Goal: Find specific page/section: Find specific page/section

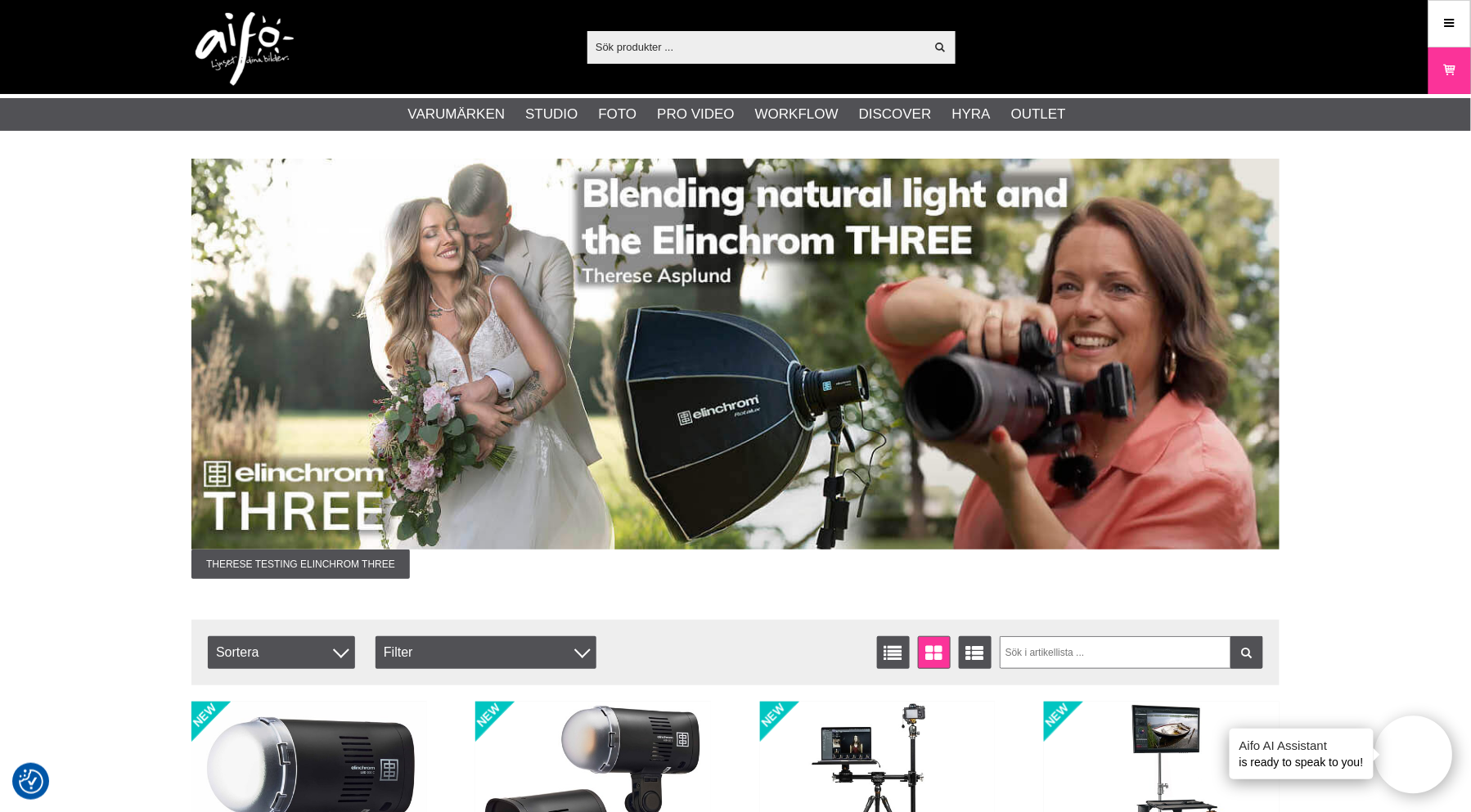
click at [721, 49] on input "text" at bounding box center [756, 46] width 338 height 24
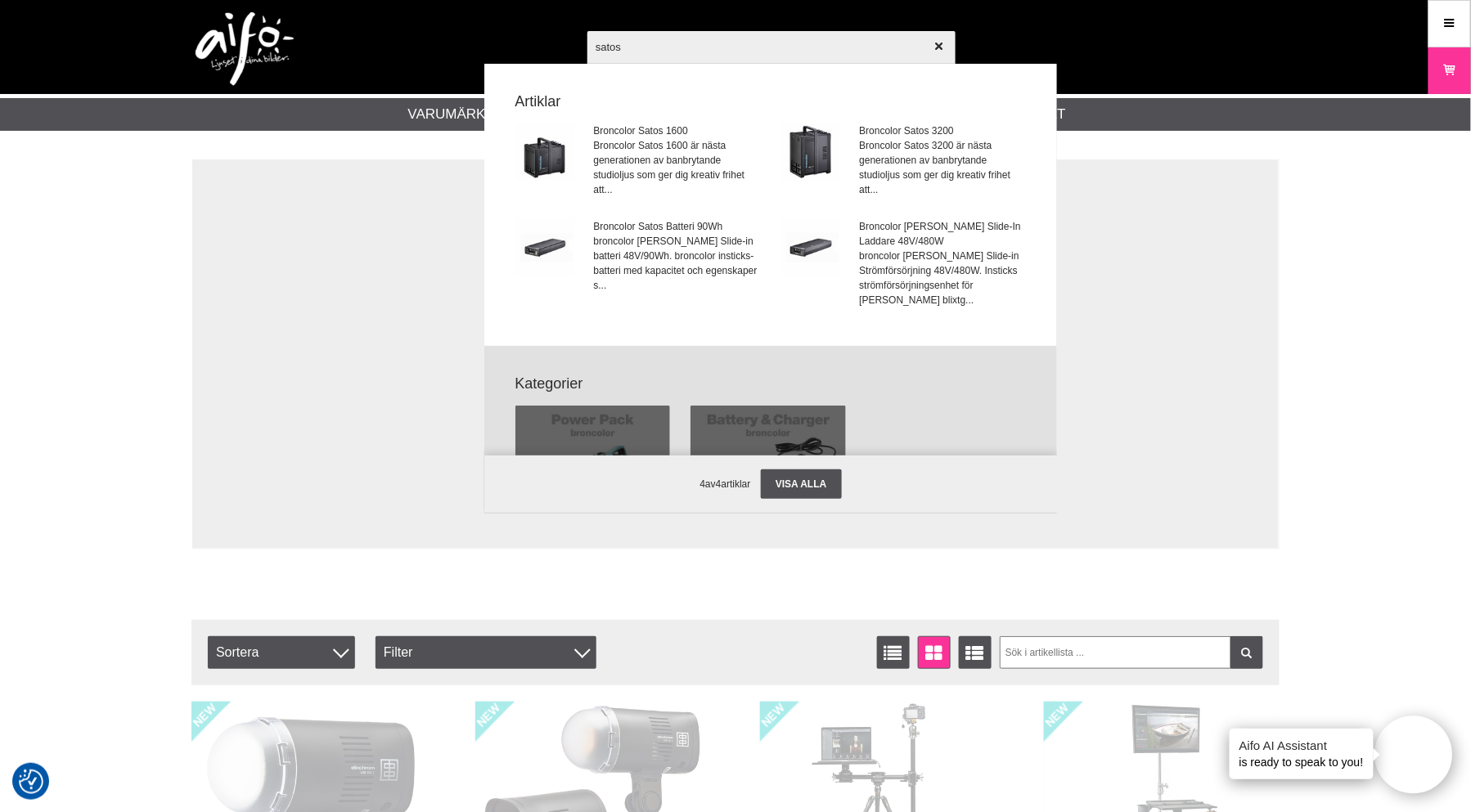
type input "satos"
click at [646, 139] on div at bounding box center [735, 406] width 1471 height 812
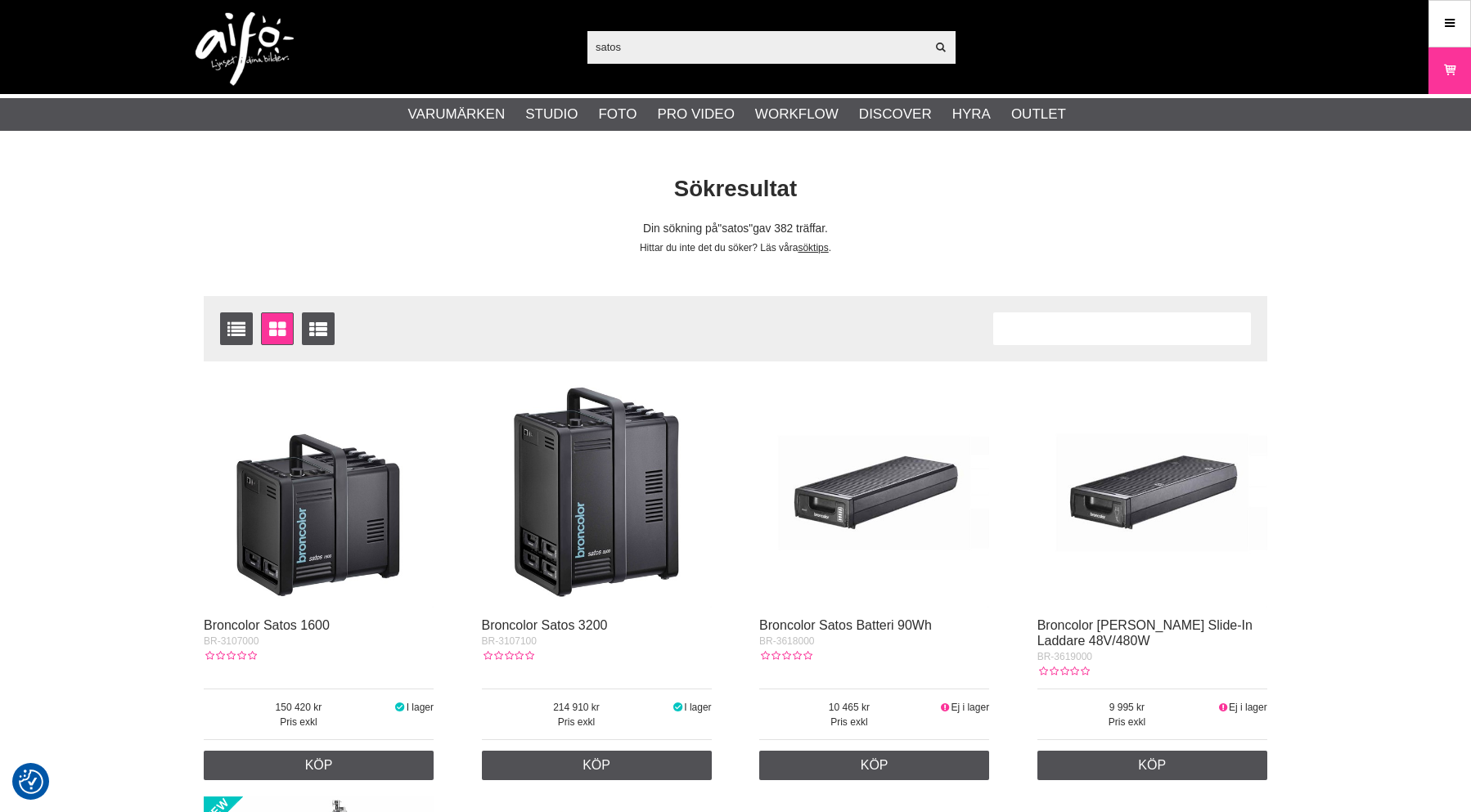
checkbox input "true"
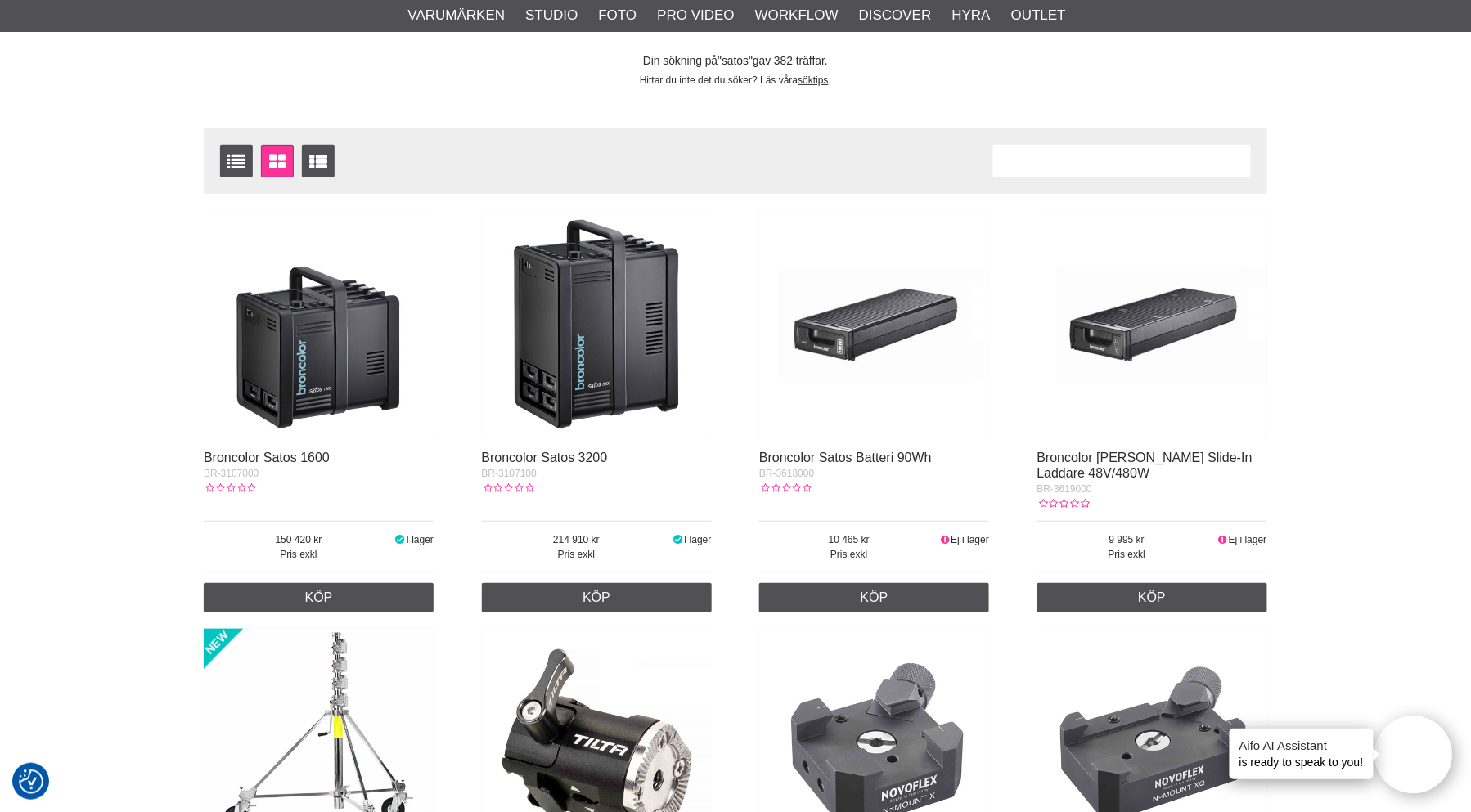
scroll to position [169, 0]
